Goal: Check status

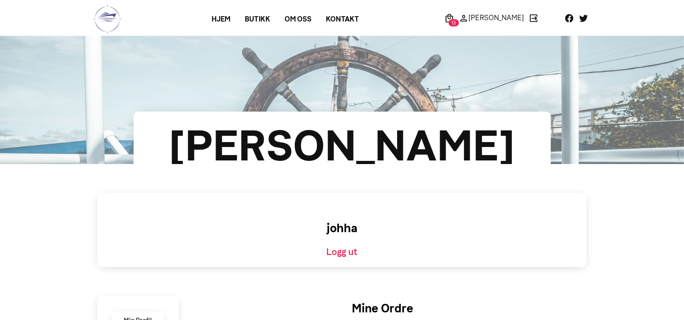
scroll to position [280, 0]
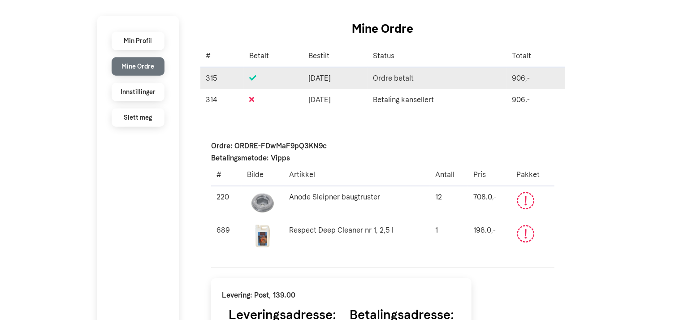
click at [475, 73] on td "Ordre betalt" at bounding box center [437, 78] width 139 height 22
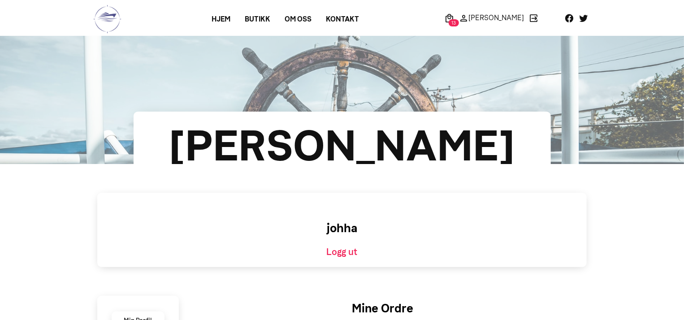
scroll to position [280, 0]
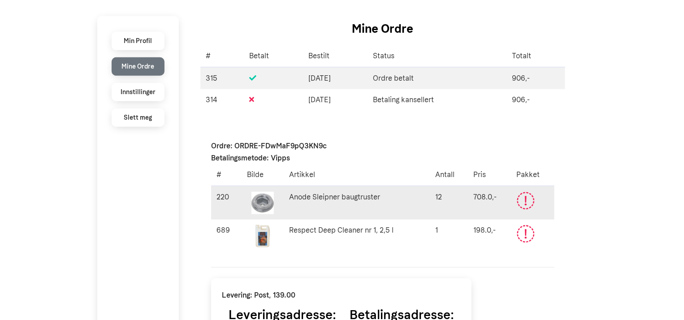
click at [528, 199] on icon at bounding box center [525, 199] width 7 height 7
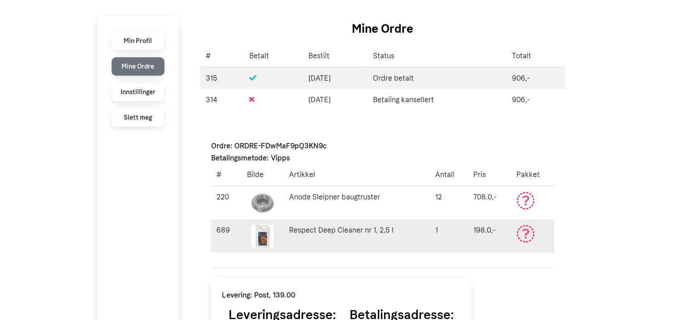
click at [538, 233] on td "Ikke betalt eller avvik" at bounding box center [533, 236] width 43 height 33
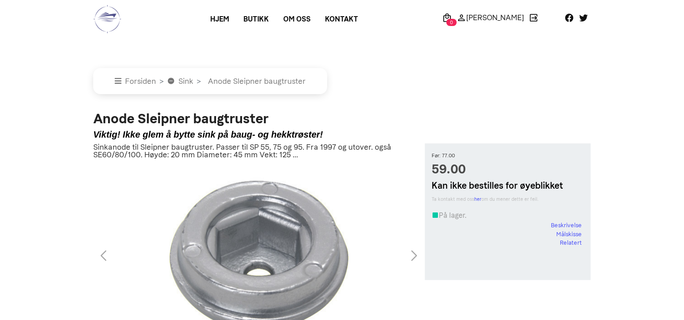
scroll to position [280, 0]
